Goal: Obtain resource: Obtain resource

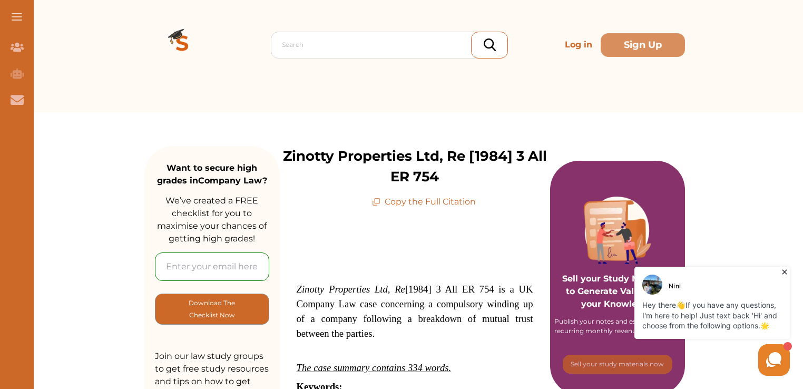
scroll to position [23, 0]
drag, startPoint x: 497, startPoint y: 291, endPoint x: 348, endPoint y: 304, distance: 150.2
click at [348, 304] on span "Zinotty Properties Ltd, Re [1984] 3 All ER 754 is a UK Company Law case concern…" at bounding box center [415, 310] width 237 height 55
click at [352, 107] on div "We do not allow selecting and copying of our content. You can get our subscript…" at bounding box center [401, 194] width 803 height 389
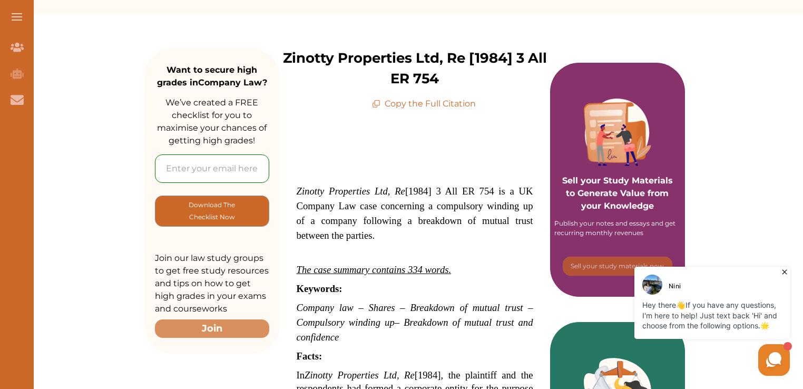
scroll to position [77, 0]
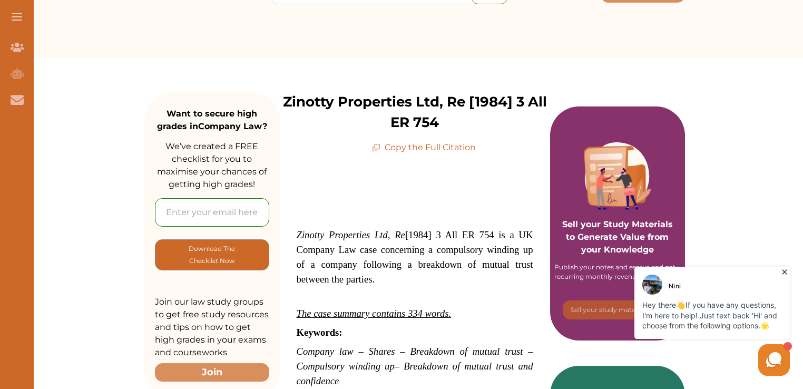
drag, startPoint x: 502, startPoint y: 233, endPoint x: 372, endPoint y: 238, distance: 130.2
click at [372, 238] on span "Zinotty Properties Ltd, Re [1984] 3 All ER 754 is a UK Company Law case concern…" at bounding box center [415, 256] width 237 height 55
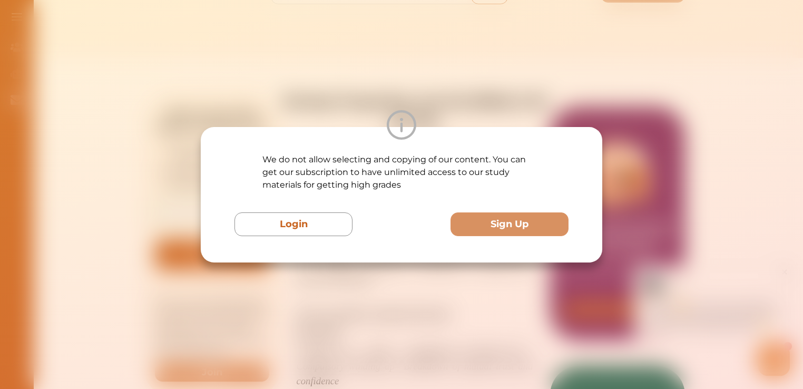
click at [372, 304] on div "We do not allow selecting and copying of our content. You can get our subscript…" at bounding box center [401, 194] width 803 height 389
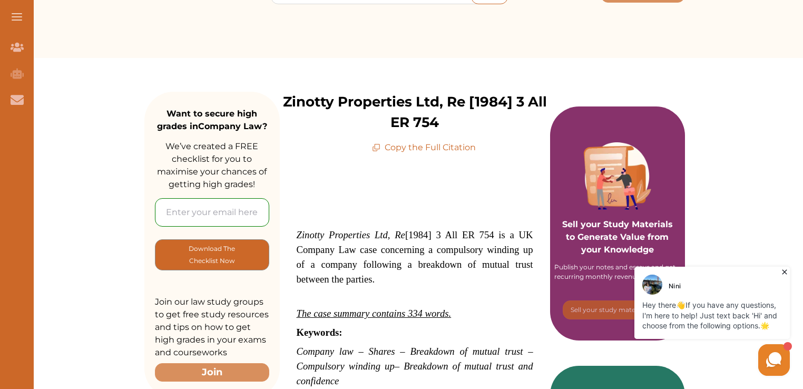
click at [396, 146] on p "Copy the Full Citation" at bounding box center [424, 147] width 104 height 13
drag, startPoint x: 396, startPoint y: 146, endPoint x: 419, endPoint y: 147, distance: 23.2
click at [419, 147] on p "Copy the Full Citation" at bounding box center [424, 147] width 104 height 13
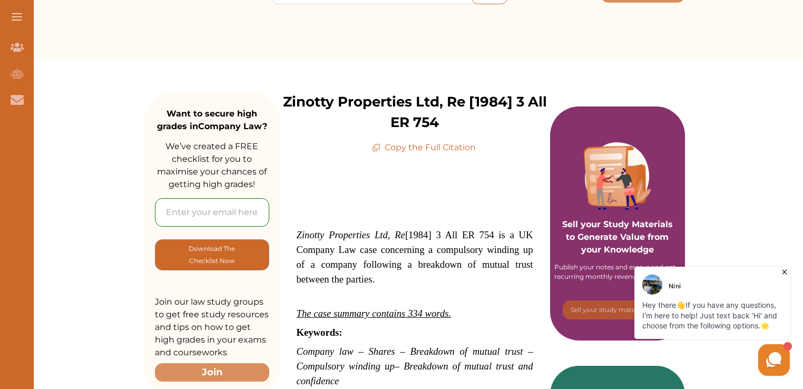
click at [453, 146] on p "Copy the Full Citation" at bounding box center [424, 147] width 104 height 13
drag, startPoint x: 453, startPoint y: 146, endPoint x: 434, endPoint y: 144, distance: 19.1
click at [434, 144] on p "Copy the Full Citation" at bounding box center [424, 147] width 104 height 13
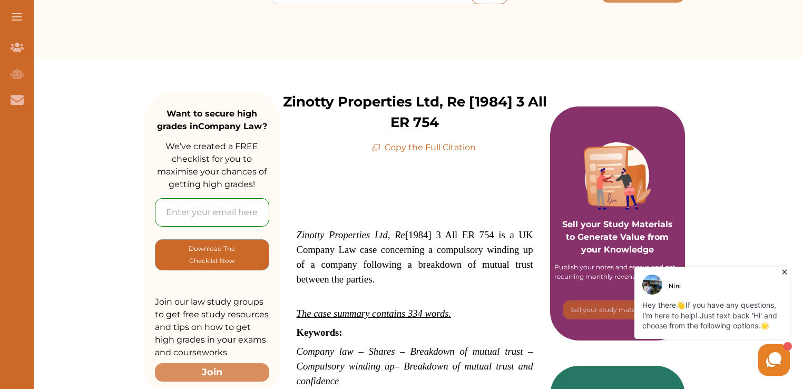
drag, startPoint x: 434, startPoint y: 144, endPoint x: 375, endPoint y: 144, distance: 59.0
click at [375, 144] on icon at bounding box center [376, 147] width 8 height 8
click at [408, 234] on span "Zinotty Properties Ltd, Re [1984] 3 All ER 754 is a UK Company Law case concern…" at bounding box center [415, 256] width 237 height 55
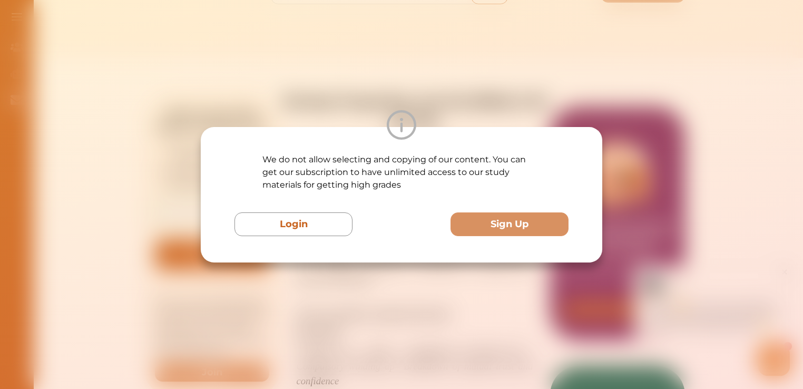
click at [388, 261] on div "We do not allow selecting and copying of our content. You can get our subscript…" at bounding box center [401, 194] width 401 height 135
click at [388, 290] on div "We do not allow selecting and copying of our content. You can get our subscript…" at bounding box center [401, 194] width 803 height 389
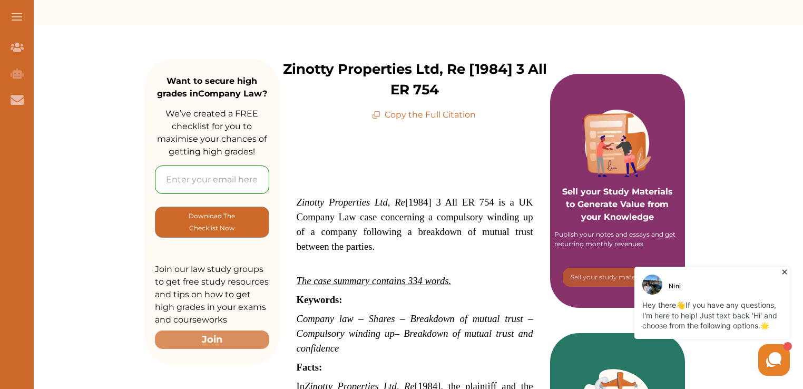
scroll to position [0, 0]
